Goal: Task Accomplishment & Management: Use online tool/utility

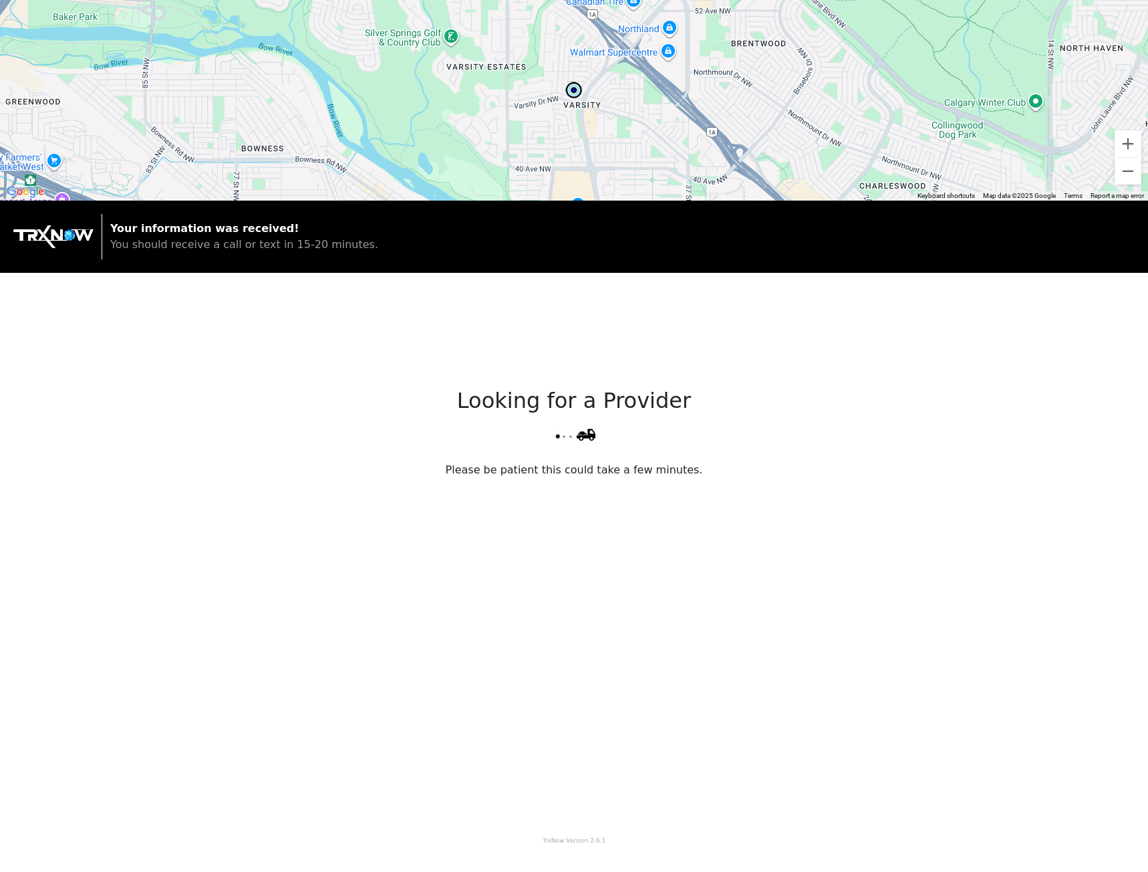
click at [572, 88] on img at bounding box center [574, 90] width 20 height 20
drag, startPoint x: 229, startPoint y: 273, endPoint x: 316, endPoint y: 293, distance: 89.8
click at [316, 293] on div "← Move left → Move right ↑ Move up ↓ Move down + Zoom in - Zoom out Home Jump l…" at bounding box center [574, 422] width 1148 height 845
click at [53, 233] on img at bounding box center [53, 236] width 80 height 23
click at [85, 235] on img at bounding box center [53, 236] width 80 height 23
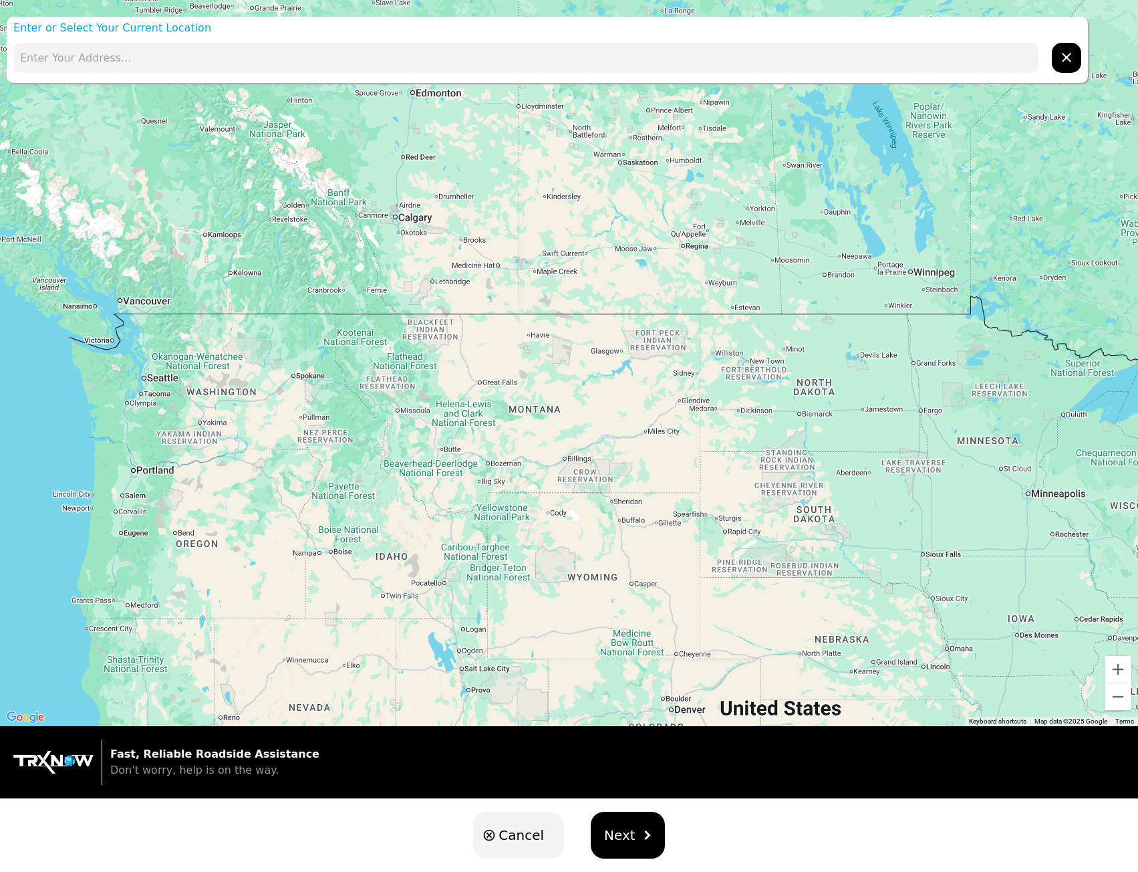
drag, startPoint x: 370, startPoint y: 247, endPoint x: 536, endPoint y: 423, distance: 241.7
click at [533, 425] on div at bounding box center [569, 363] width 1138 height 726
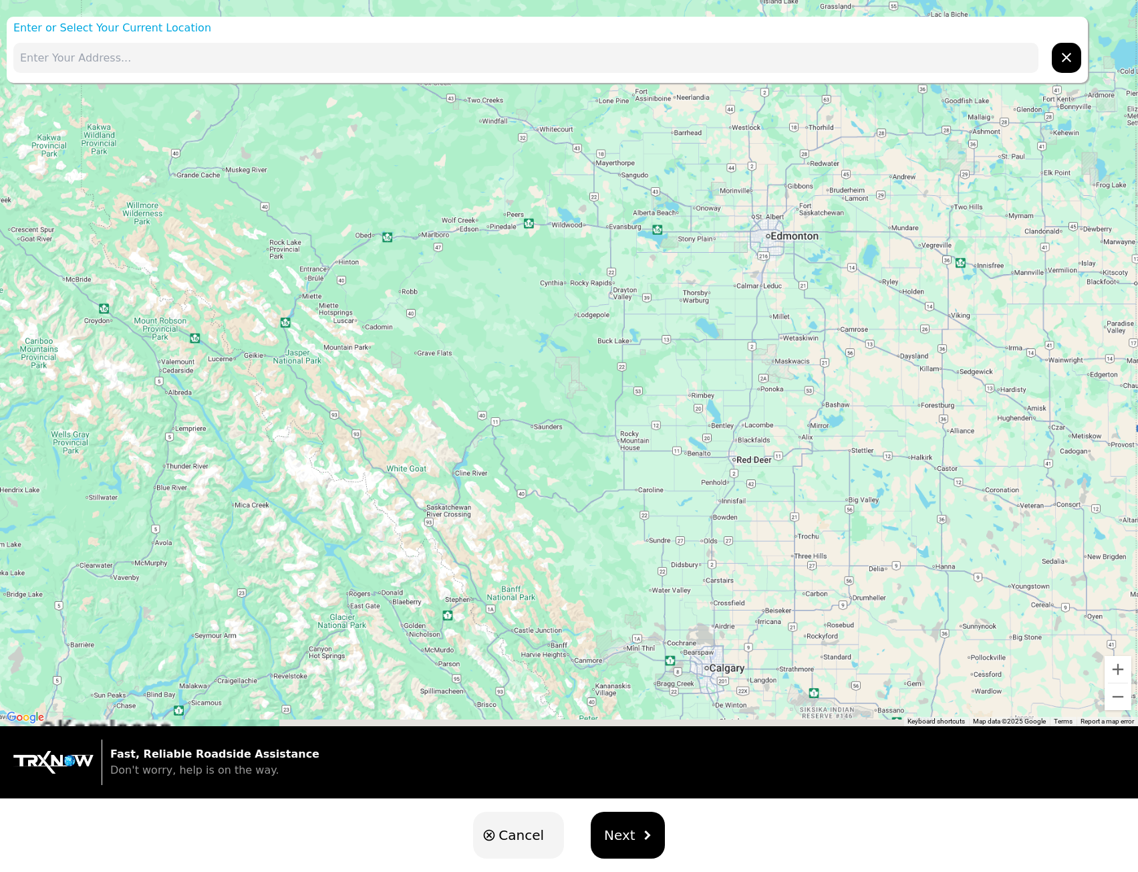
drag, startPoint x: 892, startPoint y: 601, endPoint x: 764, endPoint y: 321, distance: 307.8
click at [826, 401] on div at bounding box center [569, 363] width 1138 height 726
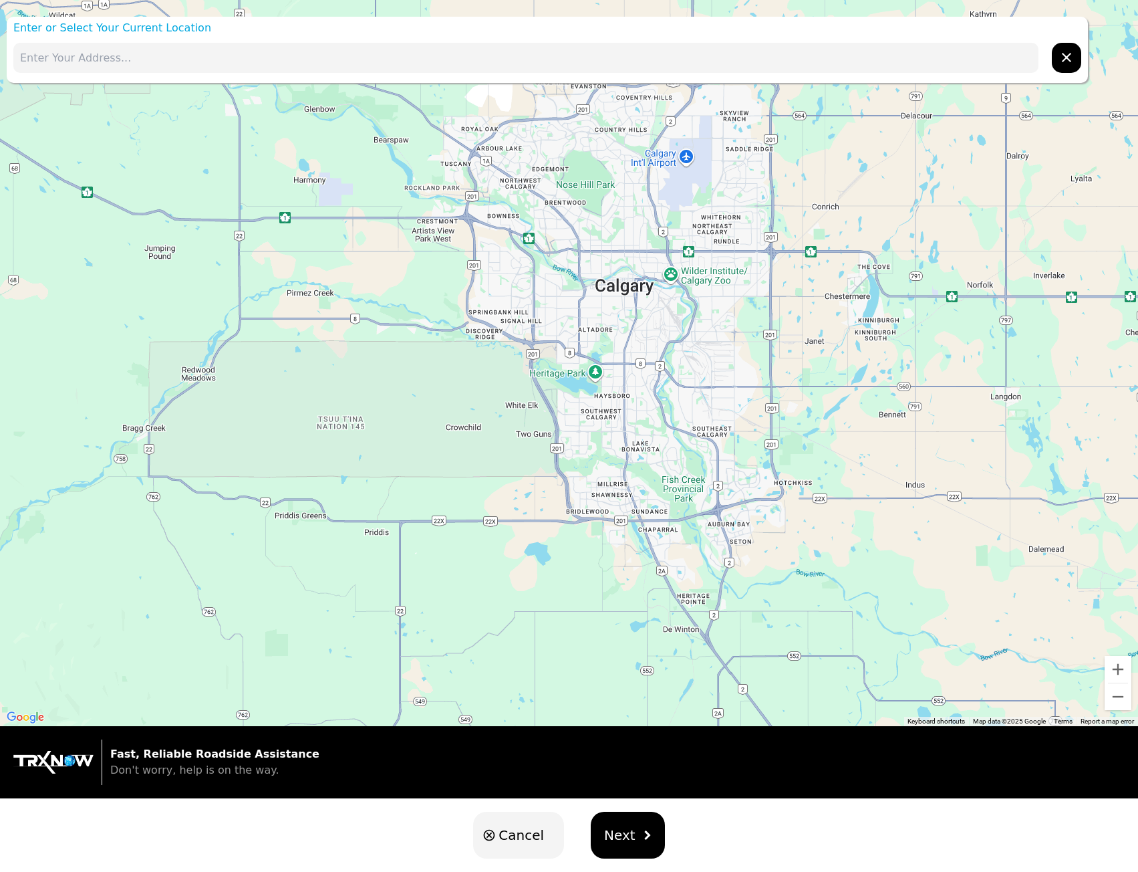
drag, startPoint x: 653, startPoint y: 511, endPoint x: 645, endPoint y: 445, distance: 66.7
click at [645, 445] on div at bounding box center [569, 363] width 1138 height 726
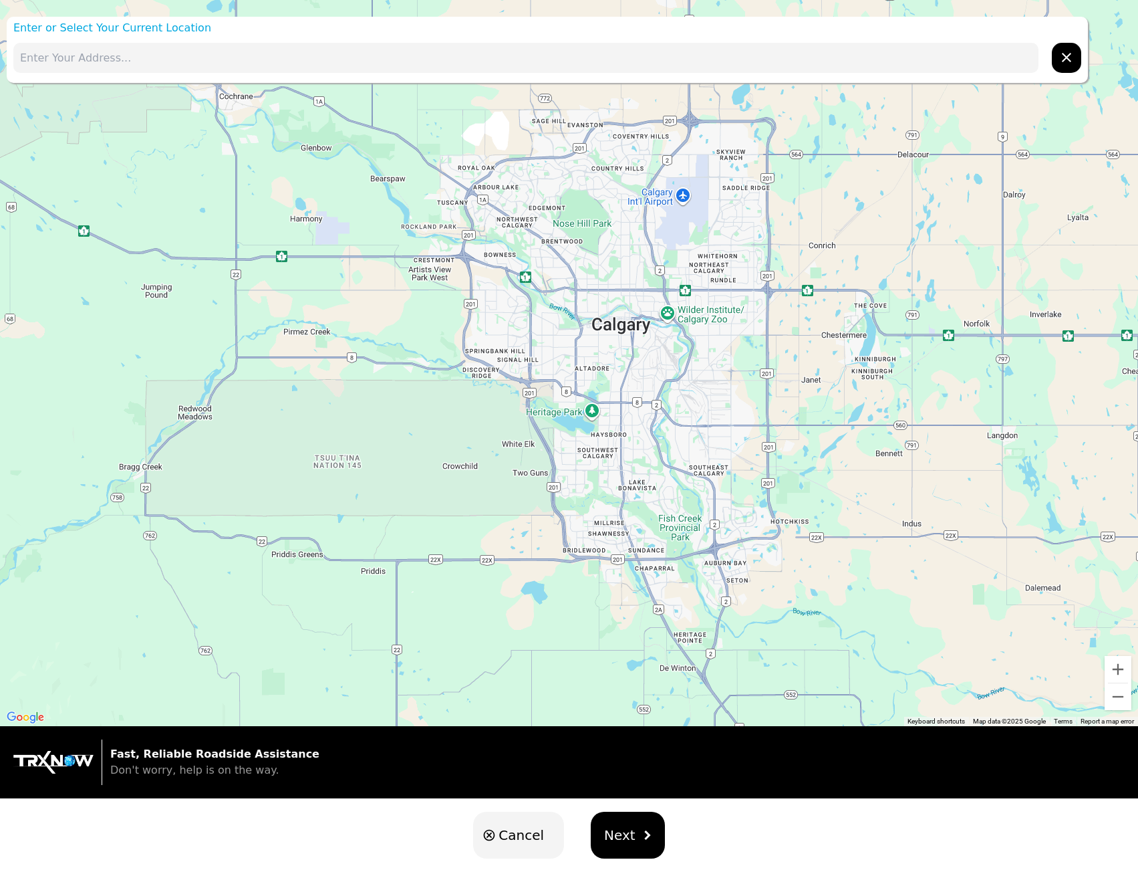
drag, startPoint x: 638, startPoint y: 344, endPoint x: 630, endPoint y: 388, distance: 44.7
click at [632, 388] on div at bounding box center [569, 363] width 1138 height 726
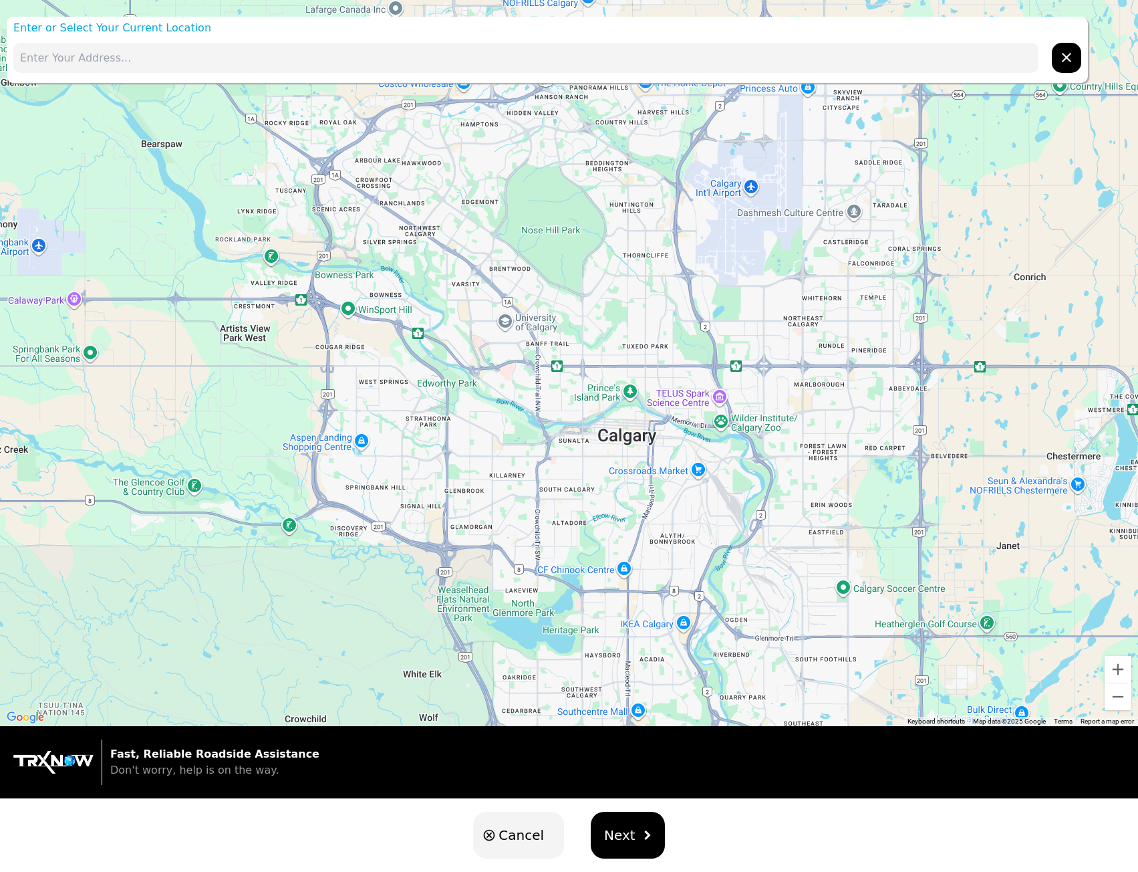
drag, startPoint x: 574, startPoint y: 353, endPoint x: 591, endPoint y: 499, distance: 147.4
click at [591, 499] on div at bounding box center [569, 363] width 1138 height 726
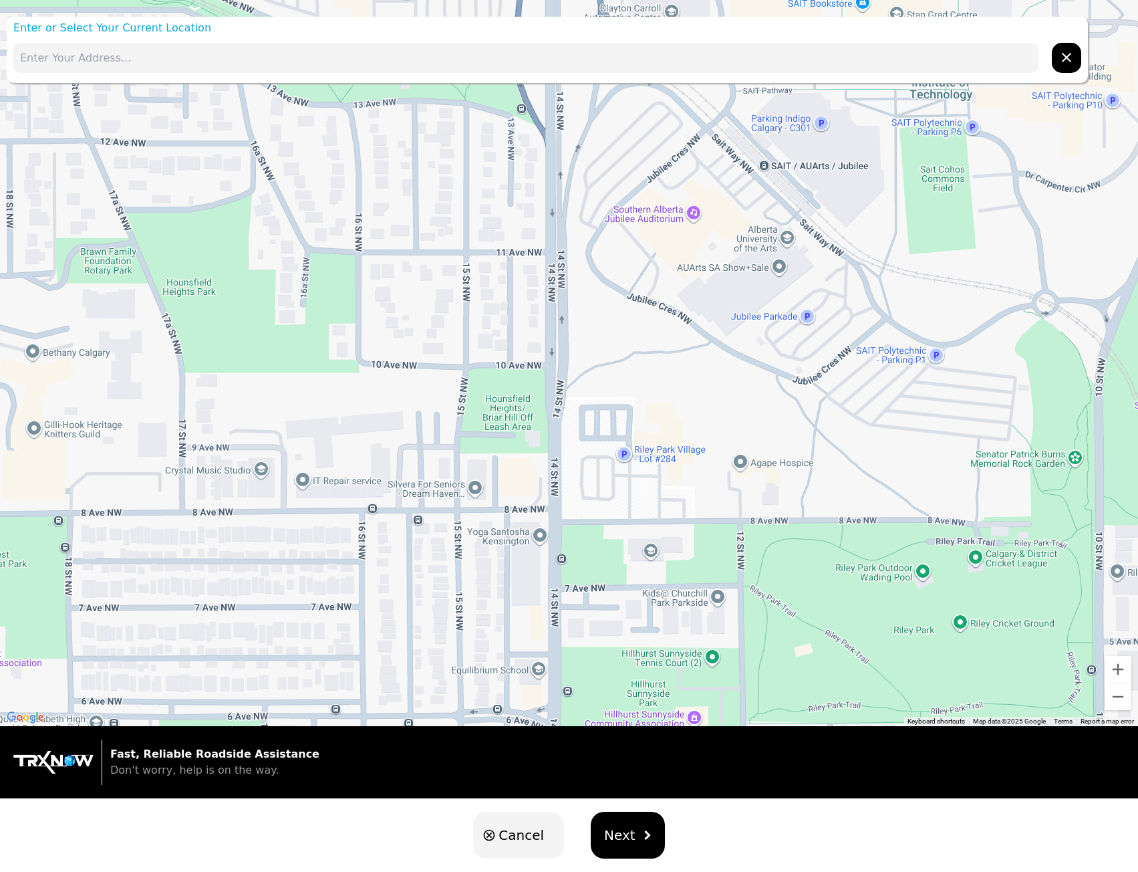
drag, startPoint x: 628, startPoint y: 590, endPoint x: 667, endPoint y: 443, distance: 152.3
click at [666, 447] on div at bounding box center [569, 363] width 1138 height 726
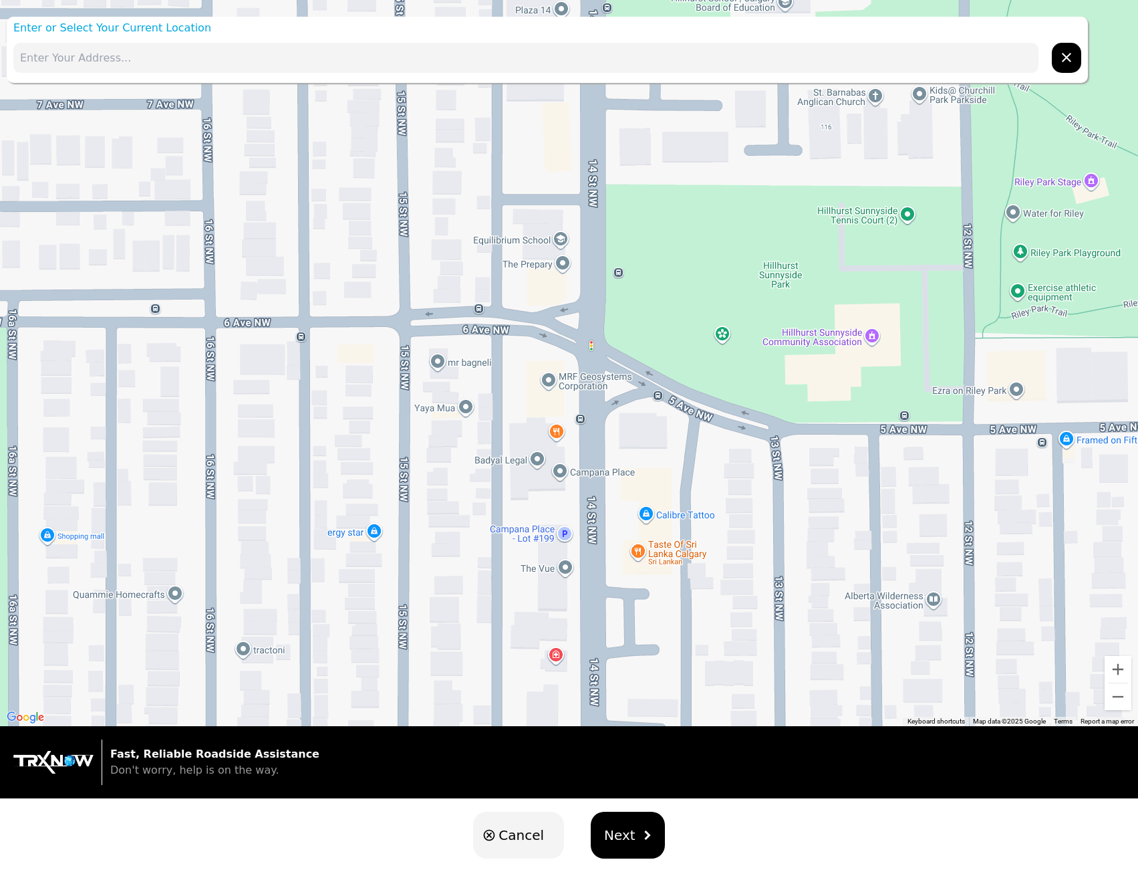
drag, startPoint x: 689, startPoint y: 585, endPoint x: 709, endPoint y: 457, distance: 129.4
click at [703, 469] on div at bounding box center [569, 363] width 1138 height 726
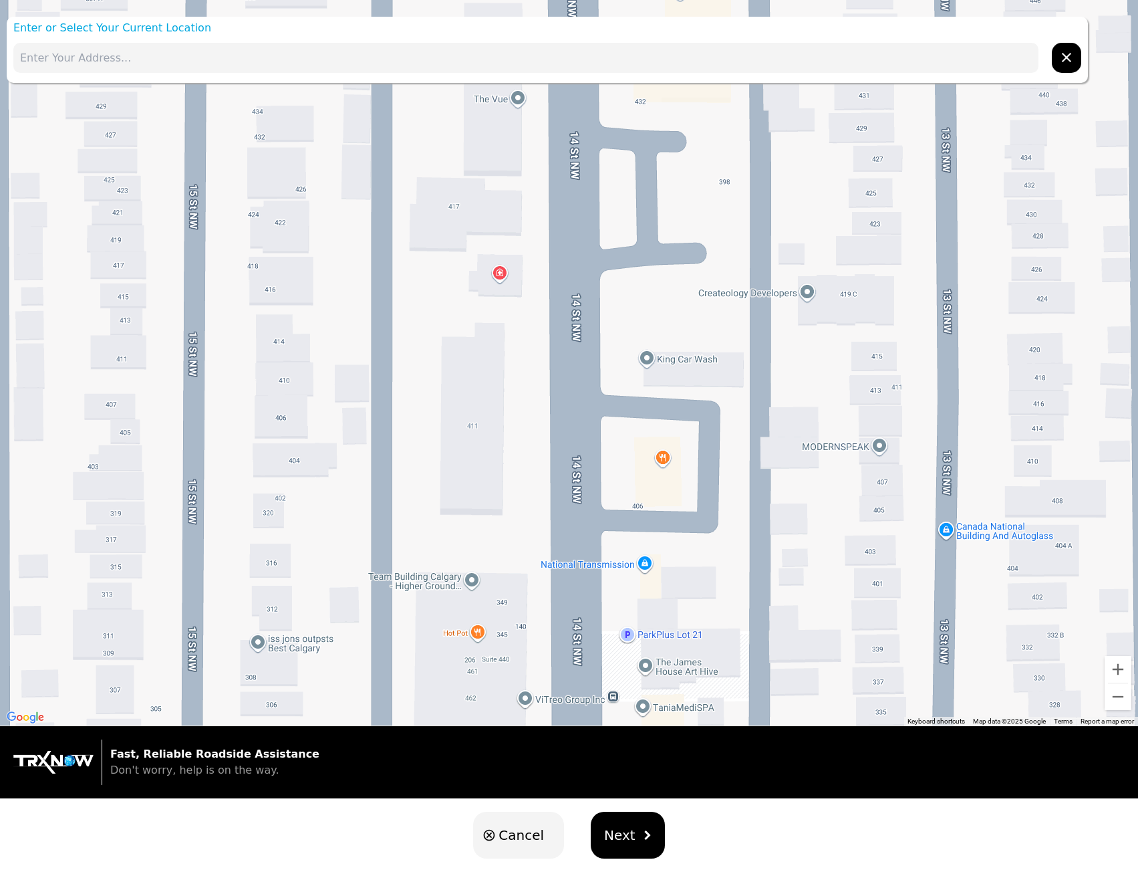
drag, startPoint x: 755, startPoint y: 571, endPoint x: 773, endPoint y: 437, distance: 135.6
click at [766, 450] on div at bounding box center [569, 363] width 1138 height 726
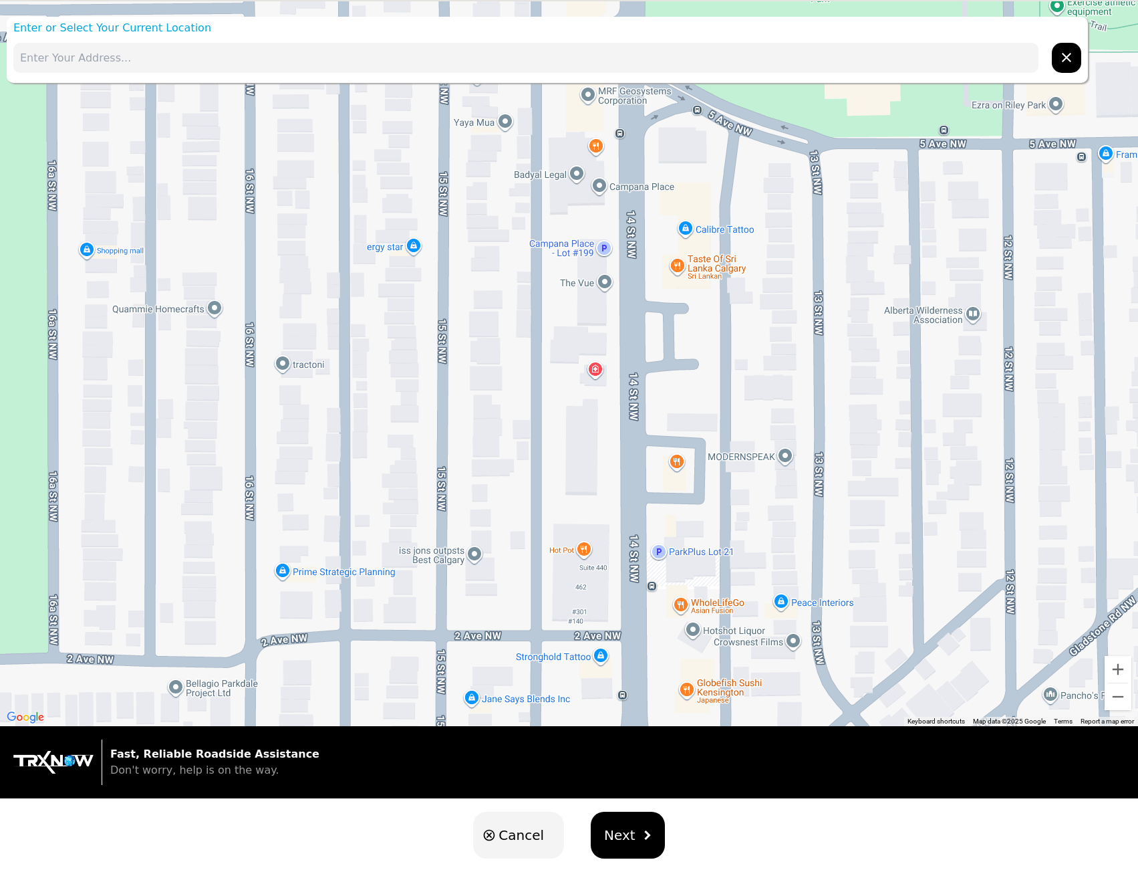
drag, startPoint x: 672, startPoint y: 300, endPoint x: 673, endPoint y: 447, distance: 146.4
click at [671, 455] on div at bounding box center [569, 363] width 1138 height 726
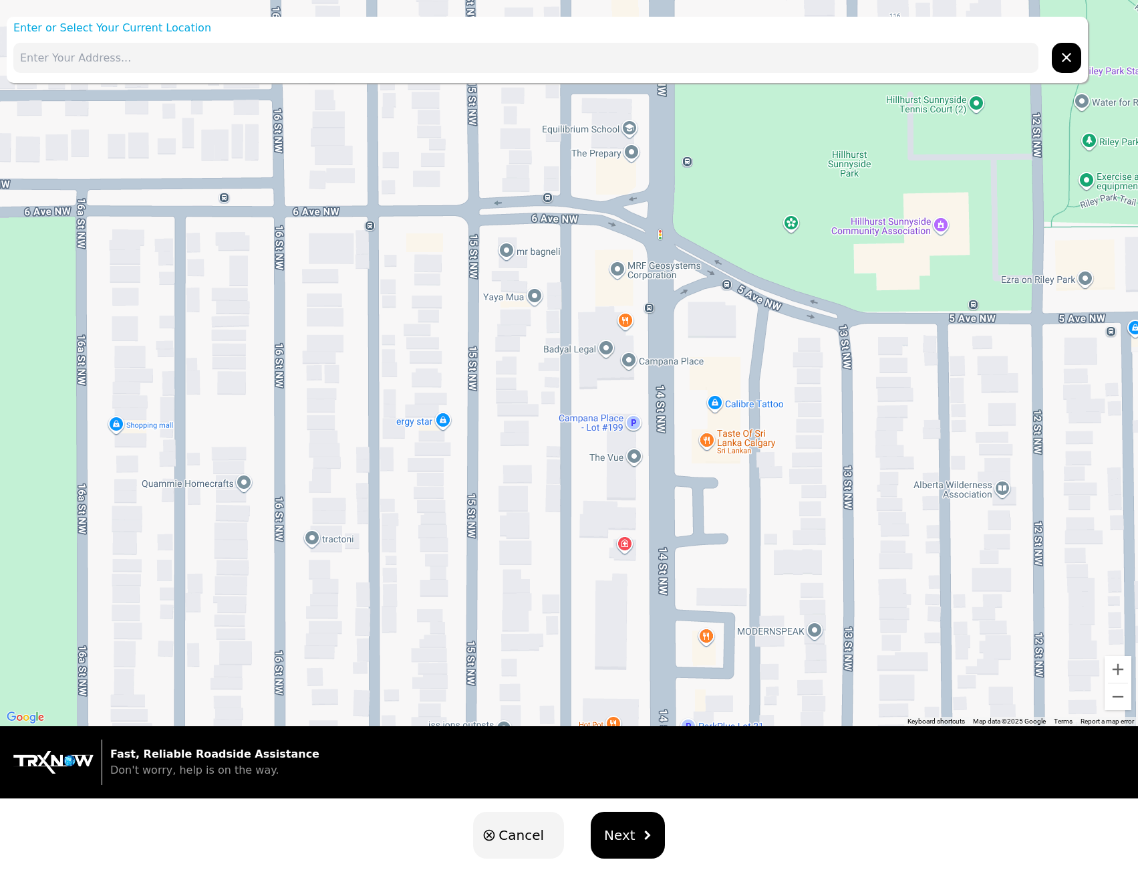
drag, startPoint x: 693, startPoint y: 468, endPoint x: 729, endPoint y: 559, distance: 97.8
click at [727, 560] on div at bounding box center [569, 363] width 1138 height 726
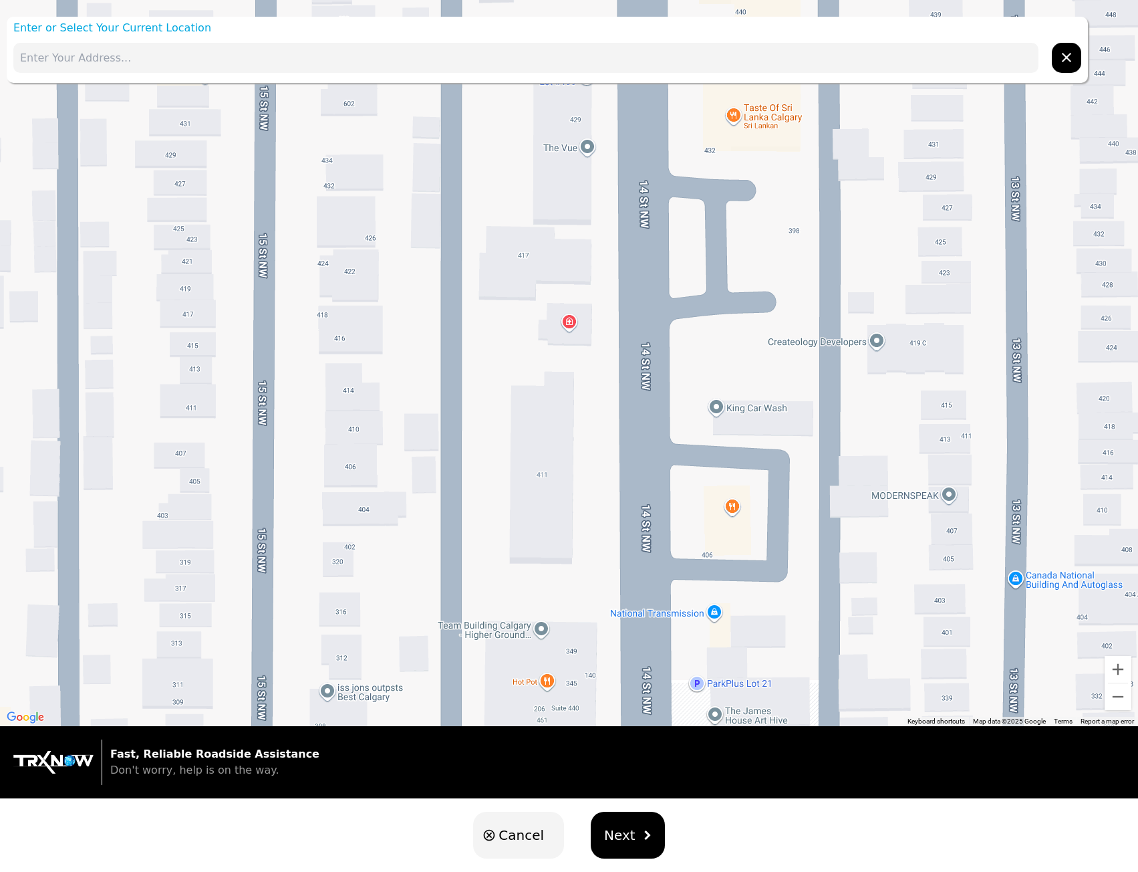
drag, startPoint x: 727, startPoint y: 370, endPoint x: 729, endPoint y: 578, distance: 207.2
click at [729, 578] on div at bounding box center [569, 363] width 1138 height 726
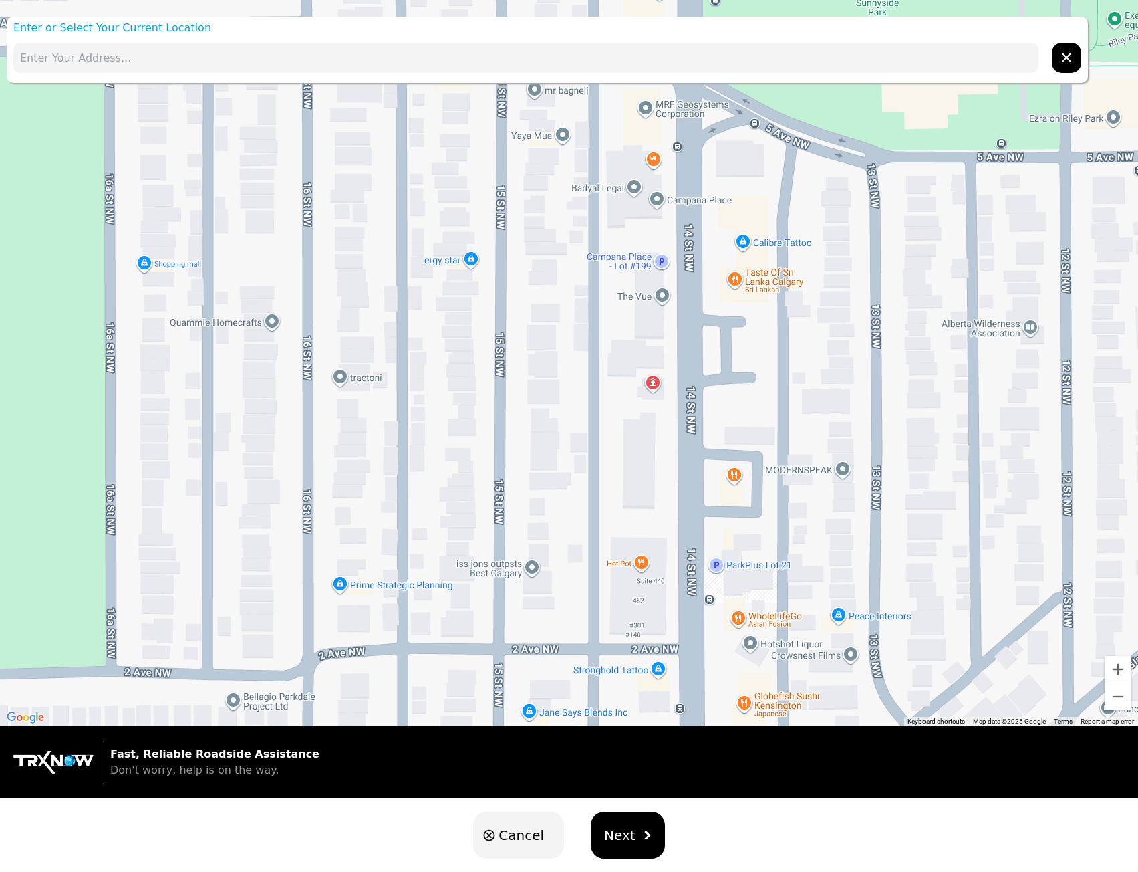
click at [405, 57] on input "text" at bounding box center [525, 58] width 1025 height 30
paste input "[STREET_ADDRESS]"
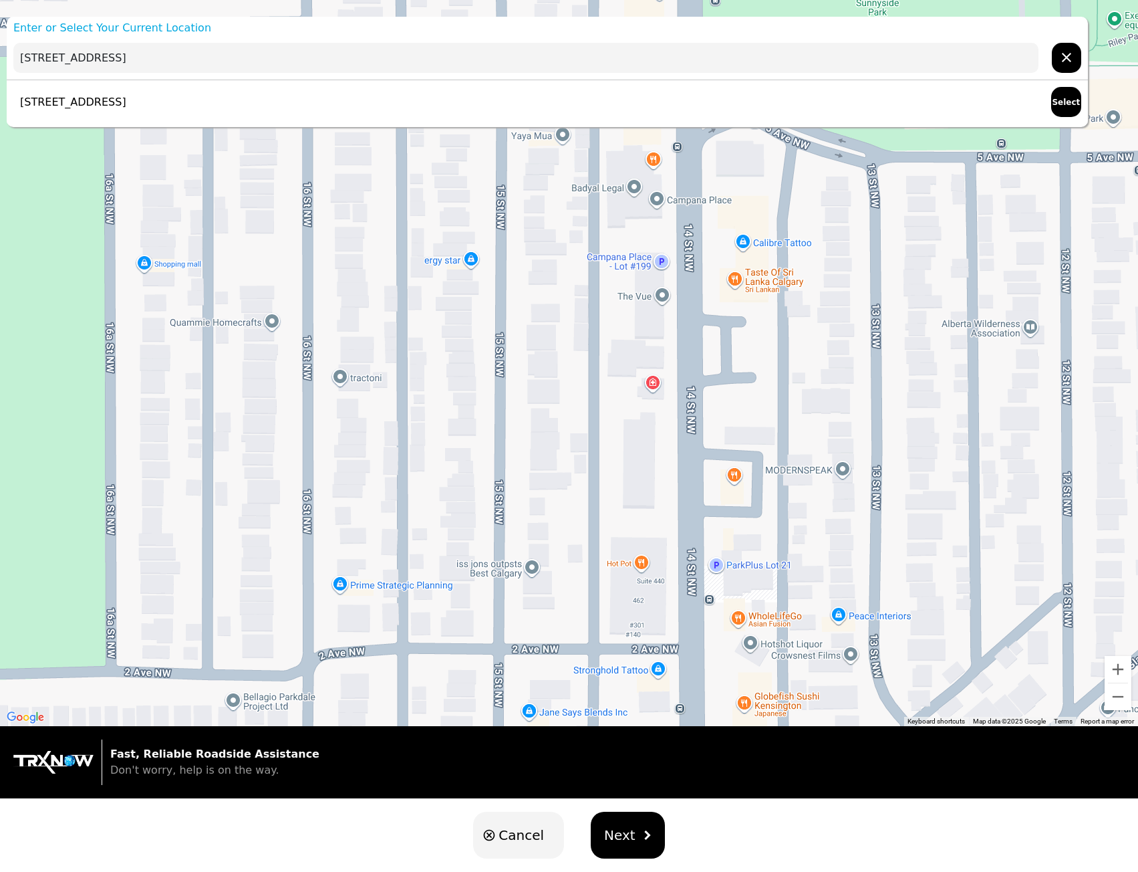
click at [126, 100] on p "[STREET_ADDRESS]" at bounding box center [69, 102] width 113 height 16
type input "[STREET_ADDRESS]"
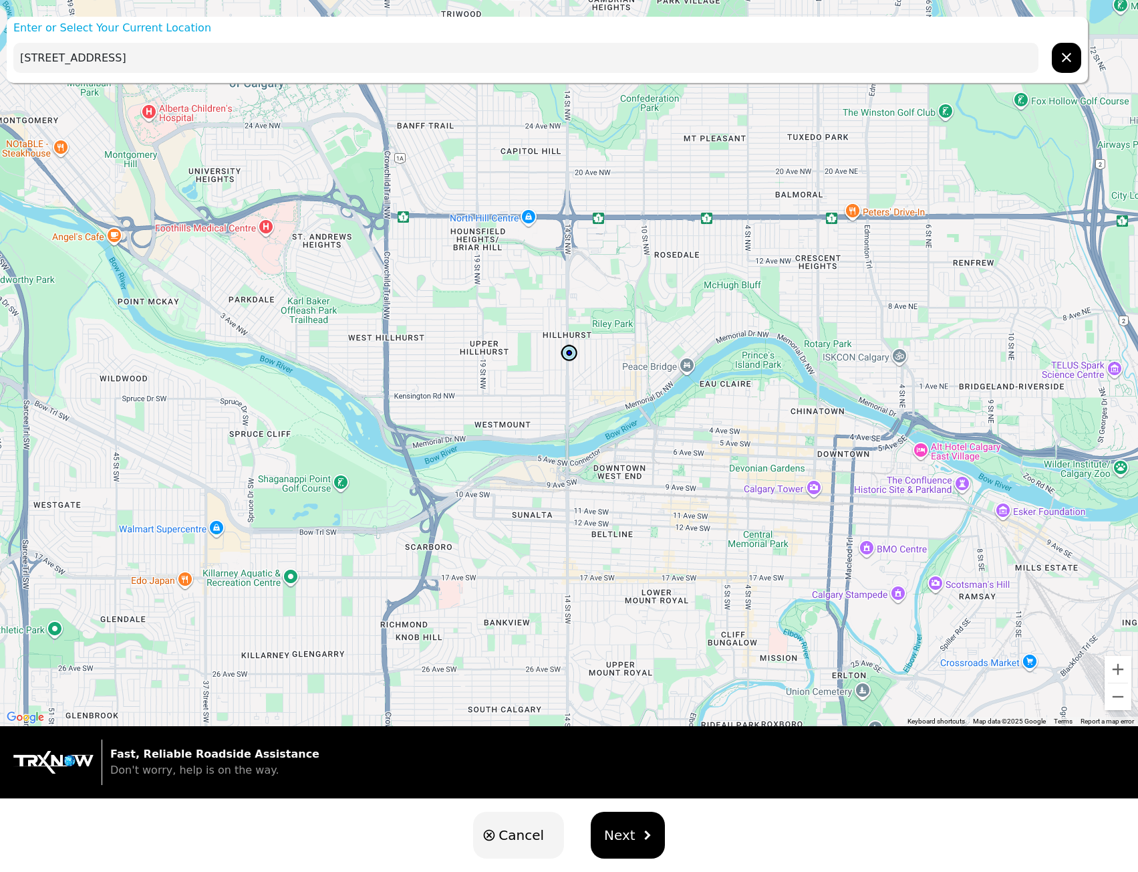
click at [617, 842] on span "Next" at bounding box center [619, 835] width 31 height 20
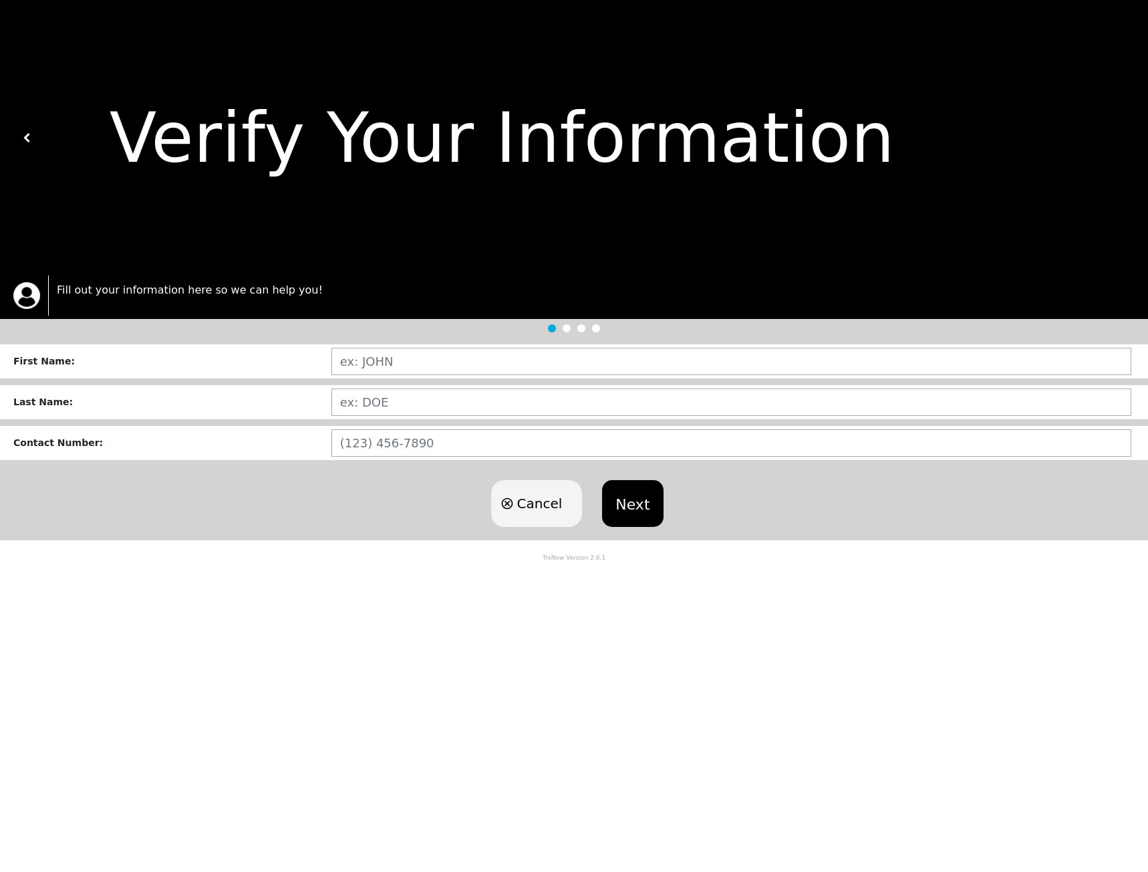
click at [529, 513] on span "Cancel" at bounding box center [539, 503] width 45 height 20
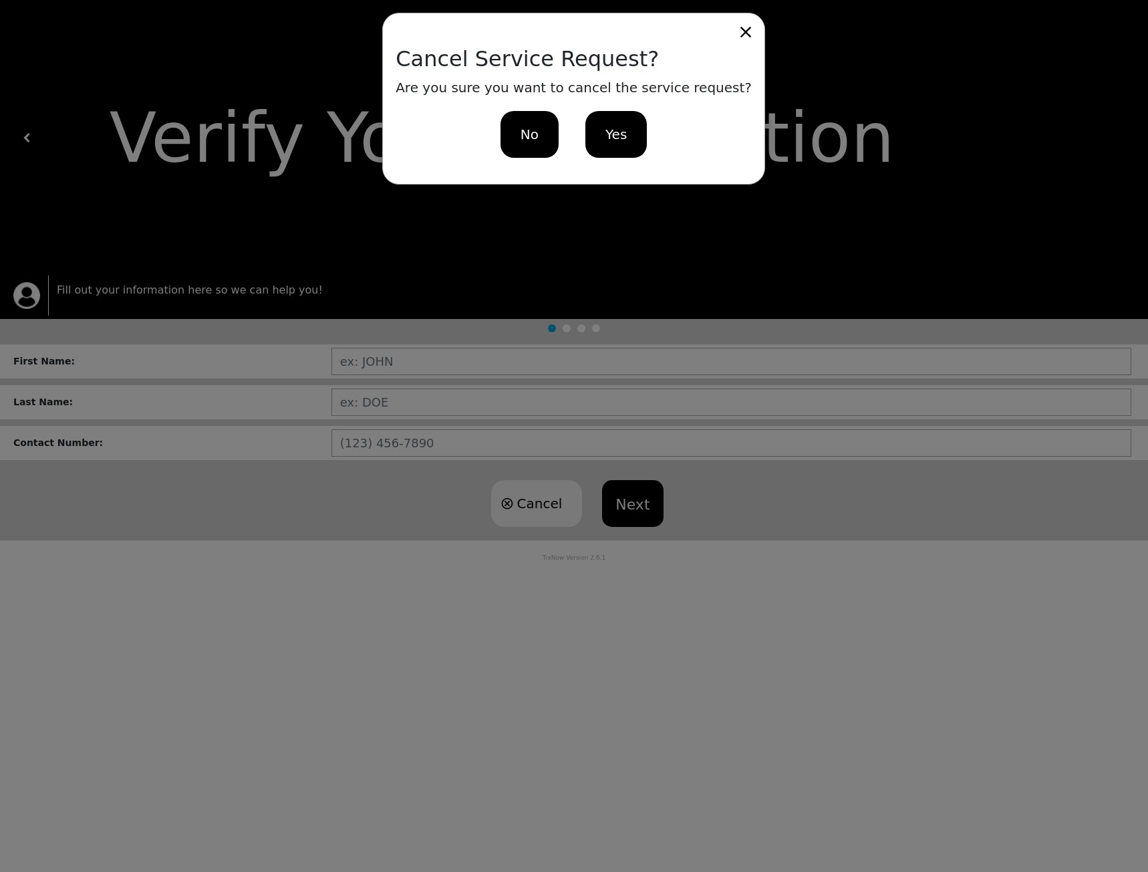
click at [622, 135] on span "Yes" at bounding box center [616, 134] width 21 height 20
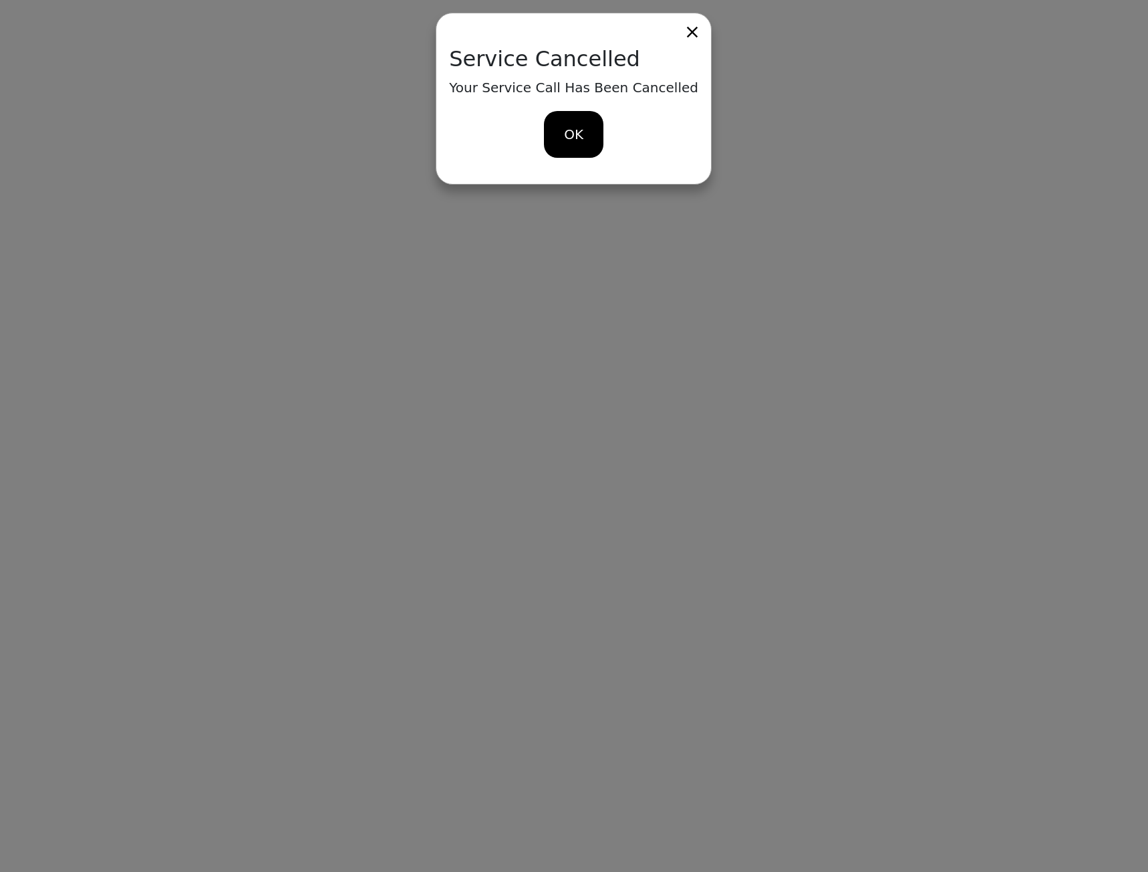
click at [572, 132] on span "OK" at bounding box center [574, 134] width 19 height 20
